Goal: Task Accomplishment & Management: Manage account settings

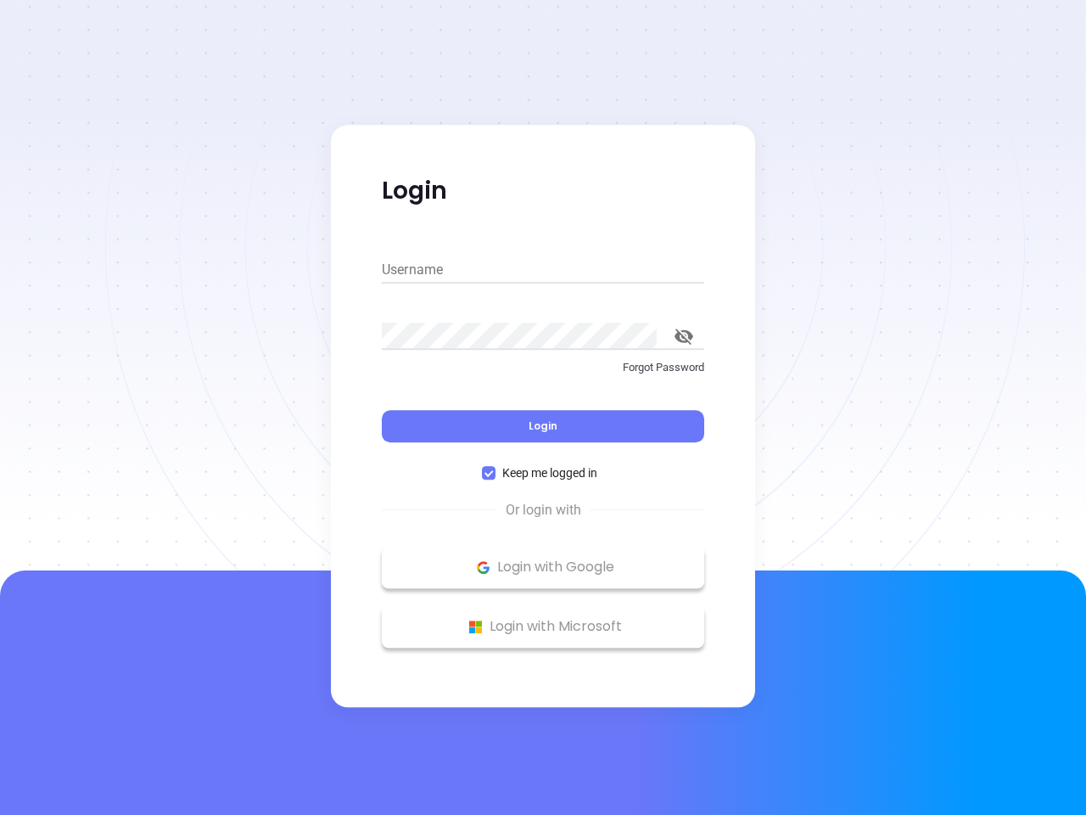
click at [543, 407] on div "Login" at bounding box center [543, 415] width 322 height 53
click at [543, 270] on input "Username" at bounding box center [543, 269] width 322 height 27
click at [684, 336] on icon "toggle password visibility" at bounding box center [684, 336] width 19 height 16
click at [543, 426] on span "Login" at bounding box center [543, 425] width 29 height 14
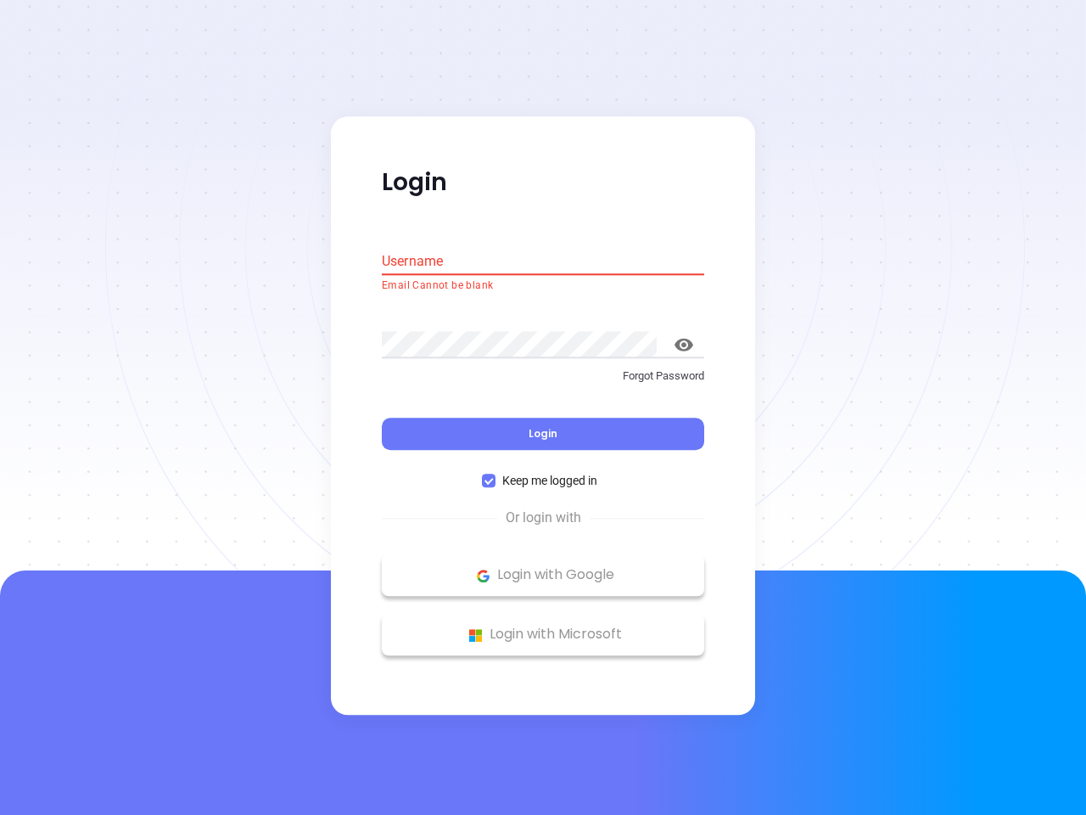
click at [543, 473] on span "Keep me logged in" at bounding box center [550, 481] width 109 height 19
click at [496, 474] on input "Keep me logged in" at bounding box center [489, 481] width 14 height 14
checkbox input "false"
click at [543, 567] on p "Login with Google" at bounding box center [542, 575] width 305 height 25
click at [543, 626] on p "Login with Microsoft" at bounding box center [542, 634] width 305 height 25
